Goal: Check status: Check status

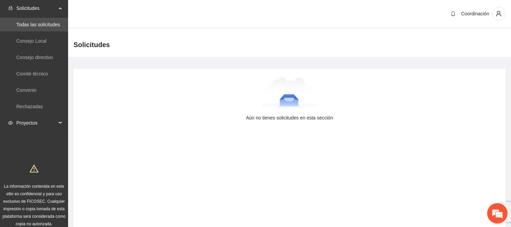
click at [33, 120] on span "Proyectos" at bounding box center [36, 123] width 40 height 14
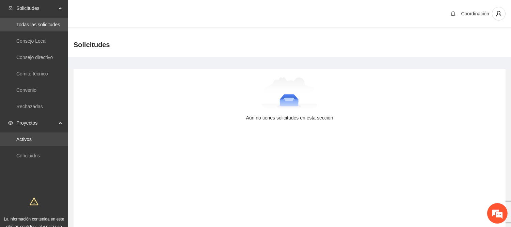
click at [32, 141] on link "Activos" at bounding box center [23, 138] width 15 height 5
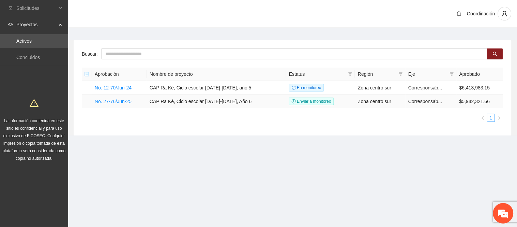
click at [117, 107] on td "No. 27-76/Jun-25" at bounding box center [119, 101] width 55 height 14
click at [118, 104] on td "No. 27-76/Jun-25" at bounding box center [119, 101] width 55 height 14
click at [118, 101] on link "No. 27-76/Jun-25" at bounding box center [113, 100] width 37 height 5
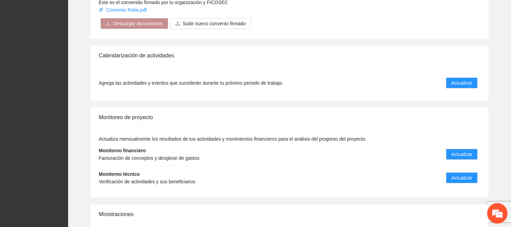
scroll to position [681, 0]
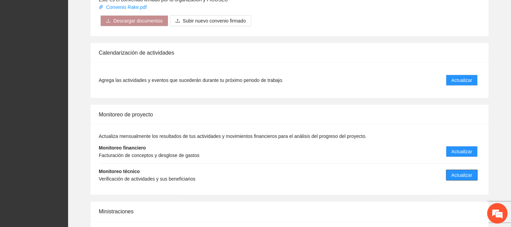
click at [450, 169] on button "Actualizar" at bounding box center [462, 174] width 32 height 11
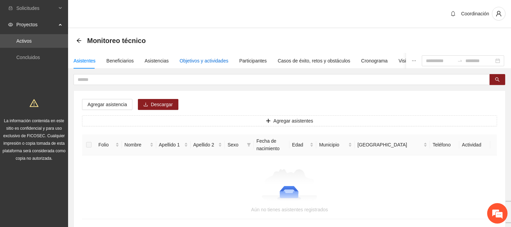
click at [213, 62] on div "Objetivos y actividades" at bounding box center [204, 60] width 49 height 7
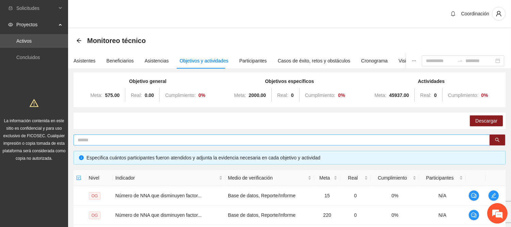
click at [216, 140] on input "text" at bounding box center [279, 139] width 403 height 7
type input "****"
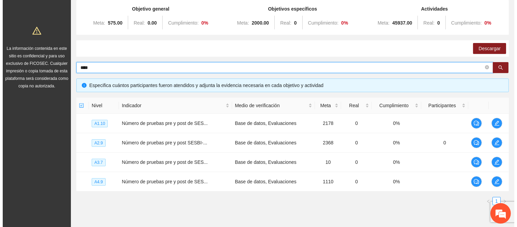
scroll to position [76, 0]
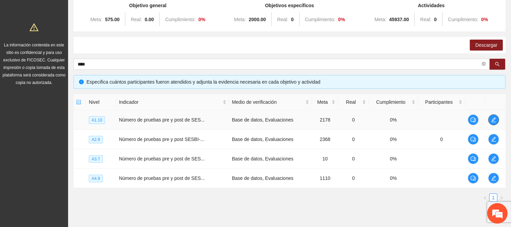
click at [495, 118] on icon "edit" at bounding box center [493, 119] width 5 height 5
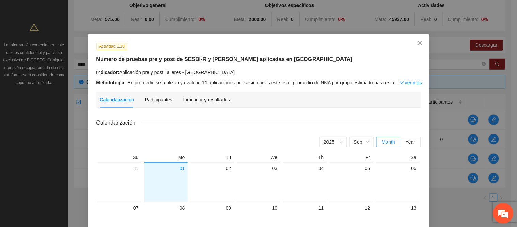
click at [227, 102] on div "Calendarización Participantes Indicador y resultados" at bounding box center [258, 100] width 317 height 16
click at [214, 98] on div "Indicador y resultados" at bounding box center [206, 99] width 47 height 7
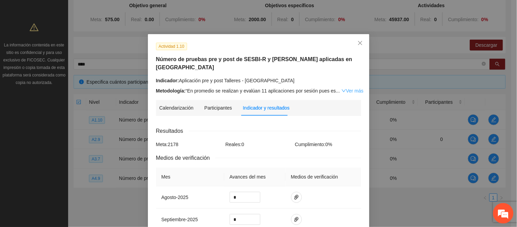
click at [349, 88] on link "Ver más" at bounding box center [352, 90] width 22 height 5
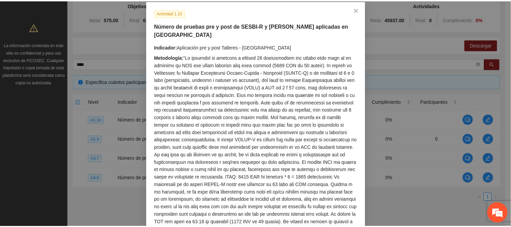
scroll to position [0, 0]
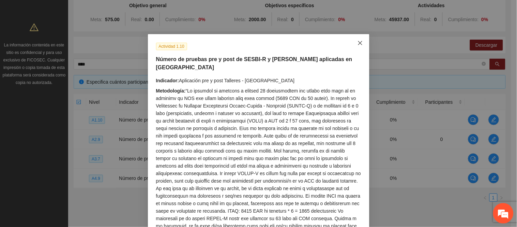
click at [360, 47] on span "Close" at bounding box center [360, 43] width 18 height 18
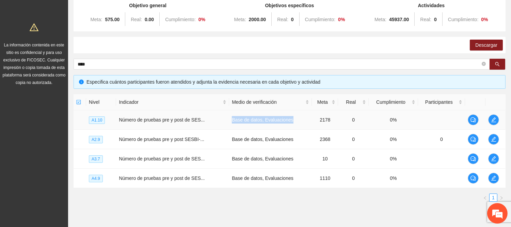
drag, startPoint x: 226, startPoint y: 120, endPoint x: 300, endPoint y: 117, distance: 74.0
click at [300, 116] on tr "A1.10 Número de pruebas pre y post de SES... Base de datos, Evaluaciones 2178 0…" at bounding box center [290, 119] width 432 height 19
